Goal: Information Seeking & Learning: Learn about a topic

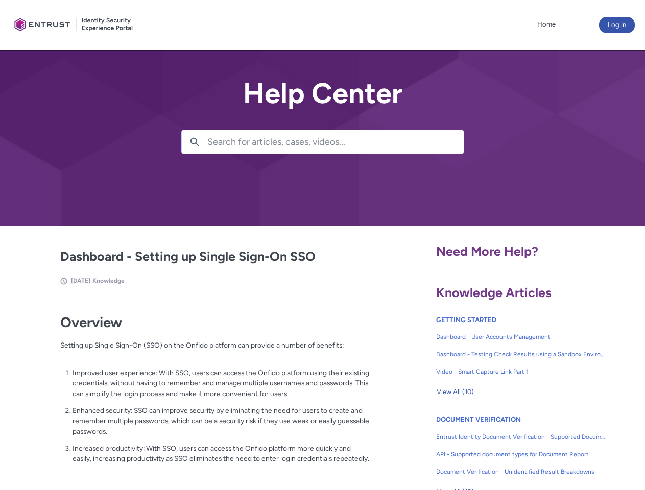
click at [194, 142] on lightning-primitive-icon "button" at bounding box center [194, 141] width 9 height 8
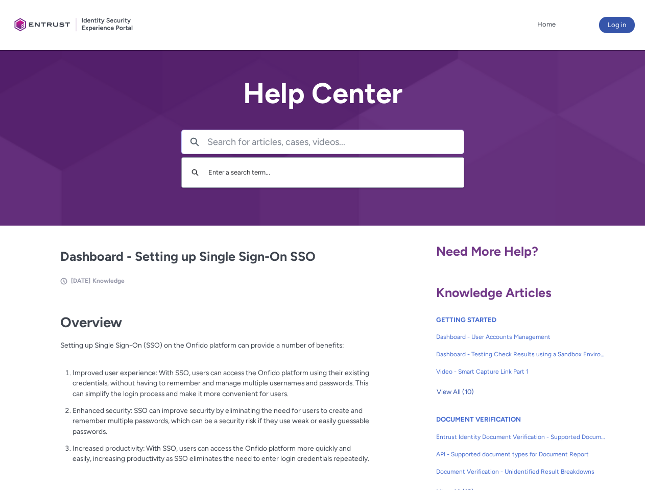
click at [195, 390] on p "Improved user experience: With SSO, users can access the Onfido platform using …" at bounding box center [220, 384] width 297 height 32
click at [455, 392] on span "View All (10)" at bounding box center [454, 391] width 37 height 15
click at [493, 447] on link "API - Supported document types for Document Report" at bounding box center [520, 454] width 169 height 17
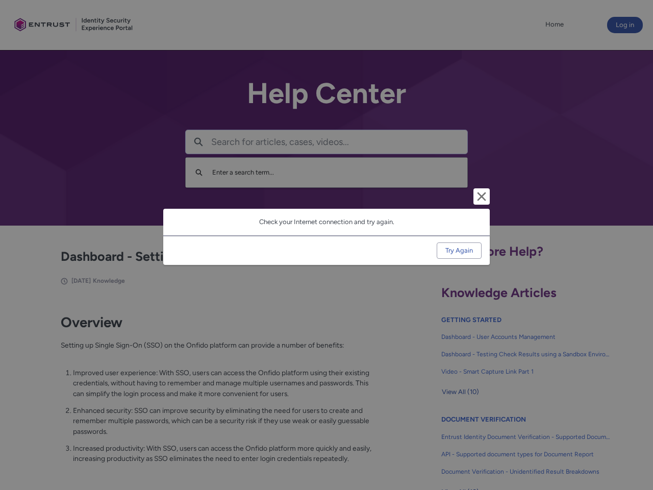
click at [628, 447] on div "Cancel and close Check your Internet connection and try again. Try Again" at bounding box center [326, 245] width 653 height 490
